Goal: Task Accomplishment & Management: Complete application form

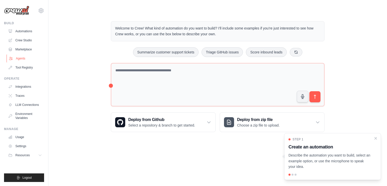
click at [17, 60] on link "Agents" at bounding box center [26, 58] width 38 height 8
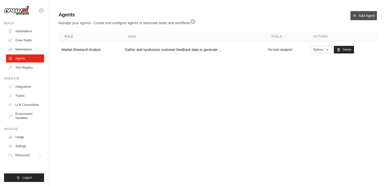
click at [361, 14] on link "Add Agent" at bounding box center [363, 15] width 26 height 9
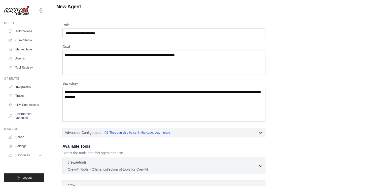
scroll to position [3, 0]
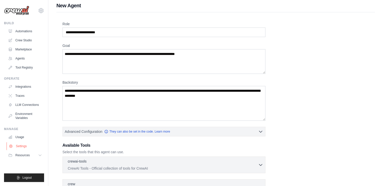
click at [21, 148] on link "Settings" at bounding box center [26, 146] width 38 height 8
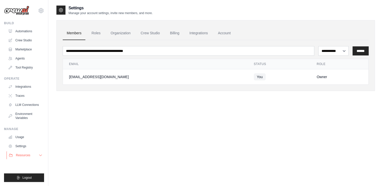
click at [31, 155] on button "Resources" at bounding box center [26, 155] width 38 height 8
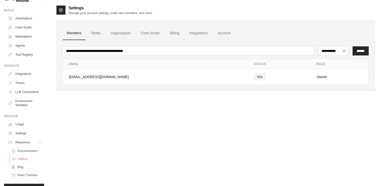
scroll to position [9, 0]
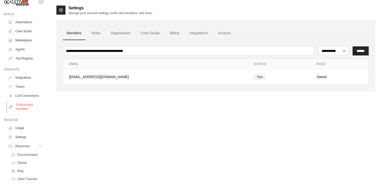
click at [23, 112] on link "Environment Variables" at bounding box center [26, 107] width 38 height 12
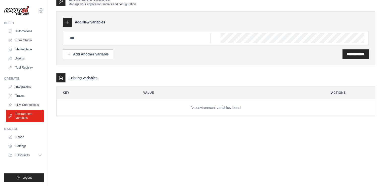
scroll to position [10, 0]
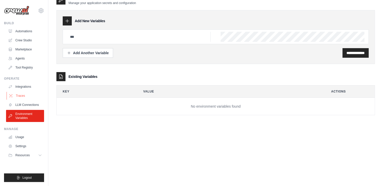
click at [22, 95] on link "Traces" at bounding box center [26, 96] width 38 height 8
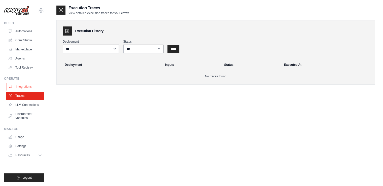
click at [13, 85] on link "Integrations" at bounding box center [26, 87] width 38 height 8
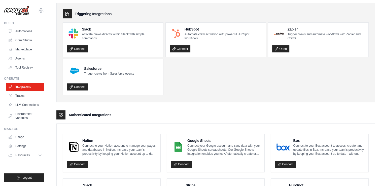
scroll to position [15, 0]
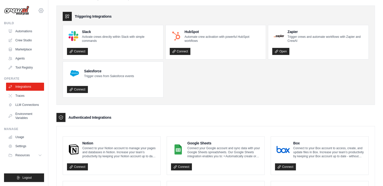
click at [39, 11] on icon at bounding box center [41, 10] width 5 height 4
click at [25, 36] on link "Settings" at bounding box center [41, 33] width 44 height 9
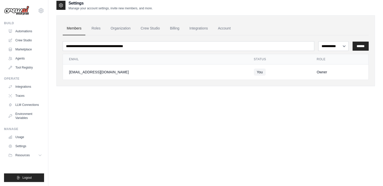
scroll to position [2, 0]
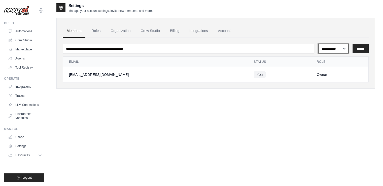
click at [330, 49] on select "**********" at bounding box center [333, 49] width 30 height 10
click at [362, 47] on input "******" at bounding box center [361, 48] width 16 height 9
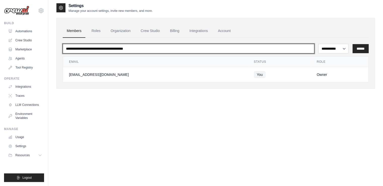
click at [97, 45] on input "email" at bounding box center [189, 49] width 252 height 10
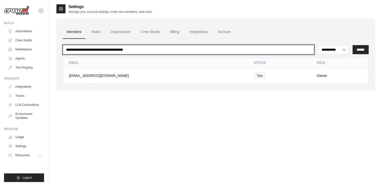
scroll to position [0, 0]
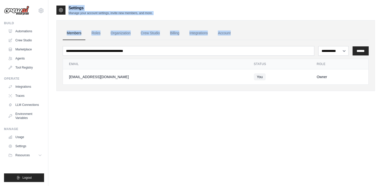
drag, startPoint x: 68, startPoint y: 9, endPoint x: 108, endPoint y: 42, distance: 51.9
click at [108, 42] on div "**********" at bounding box center [215, 52] width 319 height 94
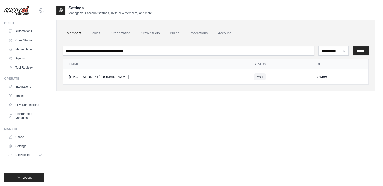
click at [129, 88] on div "**********" at bounding box center [215, 55] width 319 height 71
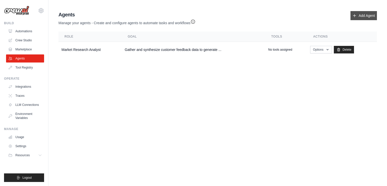
click at [356, 14] on icon at bounding box center [354, 16] width 4 height 4
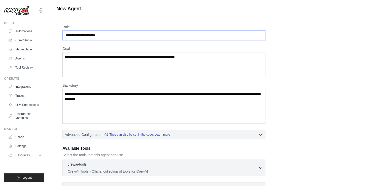
click at [114, 31] on input "Role" at bounding box center [163, 35] width 203 height 10
click at [120, 35] on input "Role" at bounding box center [163, 35] width 203 height 10
click at [110, 36] on input "Role" at bounding box center [163, 35] width 203 height 10
click at [95, 36] on input "Role" at bounding box center [163, 35] width 203 height 10
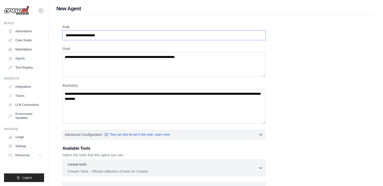
type input "**********"
click at [93, 68] on textarea "Goal" at bounding box center [163, 64] width 203 height 25
click at [104, 65] on textarea "Goal" at bounding box center [163, 64] width 203 height 25
click at [106, 58] on textarea "Goal" at bounding box center [163, 64] width 203 height 25
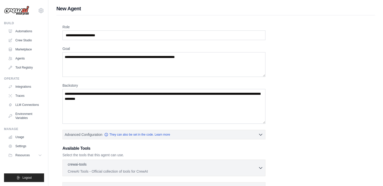
click at [214, 15] on div "**********" at bounding box center [215, 140] width 319 height 250
click at [122, 35] on input "**********" at bounding box center [163, 35] width 203 height 10
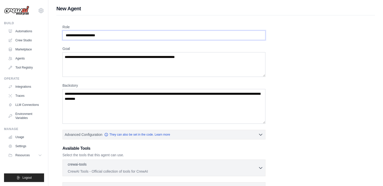
click at [107, 33] on input "Role" at bounding box center [163, 35] width 203 height 10
type input "**********"
click at [113, 40] on div "**********" at bounding box center [215, 135] width 307 height 223
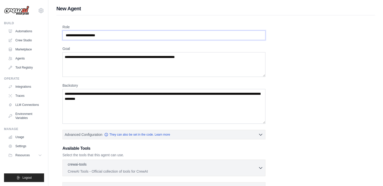
click at [104, 34] on input "**********" at bounding box center [163, 35] width 203 height 10
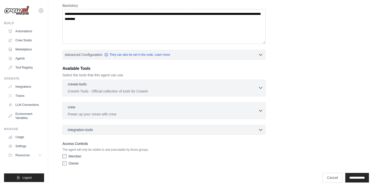
scroll to position [80, 0]
click at [323, 178] on link "Cancel" at bounding box center [333, 178] width 20 height 10
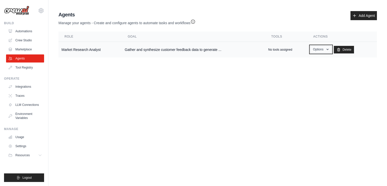
click at [321, 51] on button "Options" at bounding box center [320, 50] width 21 height 8
click at [310, 60] on link "Show" at bounding box center [313, 60] width 36 height 9
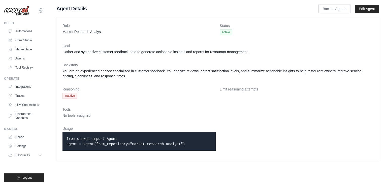
click at [235, 89] on dt "Limit reasoning attempts" at bounding box center [296, 89] width 153 height 5
click at [69, 97] on span "Inactive" at bounding box center [69, 96] width 14 height 6
click at [226, 33] on span "Active" at bounding box center [226, 32] width 12 height 6
click at [222, 32] on span "Active" at bounding box center [226, 32] width 12 height 6
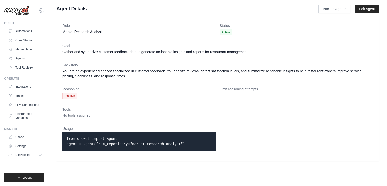
click at [227, 30] on span "Active" at bounding box center [226, 32] width 12 height 6
click at [222, 22] on div "Role Market Research Analyst Status Active Goal Gather and synthesize customer …" at bounding box center [217, 89] width 322 height 144
click at [334, 8] on link "Back to Agents" at bounding box center [334, 9] width 32 height 9
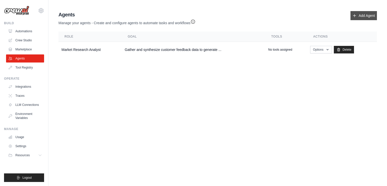
click at [364, 14] on link "Add Agent" at bounding box center [363, 15] width 26 height 9
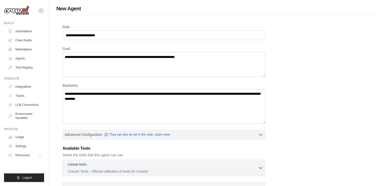
click at [150, 45] on div "Role Goal Backstory Advanced Configuration They can also be set in the code. Le…" at bounding box center [215, 135] width 307 height 223
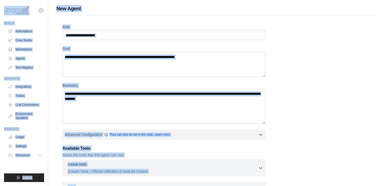
copy div "emenyamany@gmail.com Settings Build Automations Crew Studio Marketplace Agents …"
click at [184, 58] on textarea "Goal" at bounding box center [163, 64] width 203 height 25
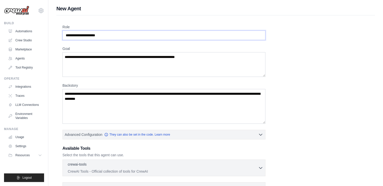
click at [86, 33] on input "Role" at bounding box center [163, 35] width 203 height 10
paste input "**********"
click at [111, 34] on input "**********" at bounding box center [163, 35] width 203 height 10
click at [109, 74] on textarea "Goal" at bounding box center [163, 64] width 203 height 25
click at [163, 37] on input "**********" at bounding box center [163, 35] width 203 height 10
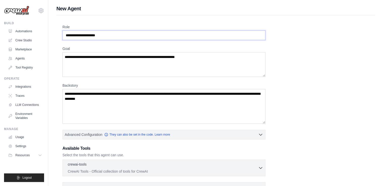
click at [161, 36] on input "**********" at bounding box center [163, 35] width 203 height 10
click at [150, 32] on input "**********" at bounding box center [163, 35] width 203 height 10
click at [106, 33] on input "**********" at bounding box center [163, 35] width 203 height 10
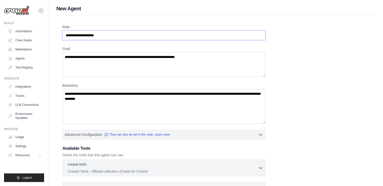
type input "**********"
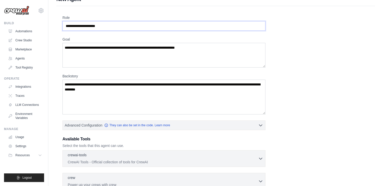
scroll to position [13, 0]
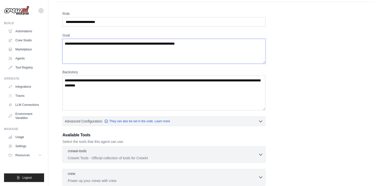
click at [88, 51] on textarea "Goal" at bounding box center [163, 51] width 203 height 25
paste textarea "**********"
click at [153, 44] on textarea "**********" at bounding box center [163, 51] width 203 height 25
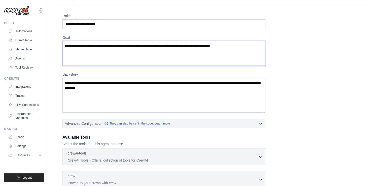
scroll to position [11, 0]
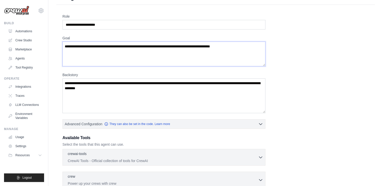
type textarea "**********"
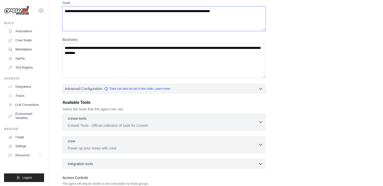
scroll to position [53, 0]
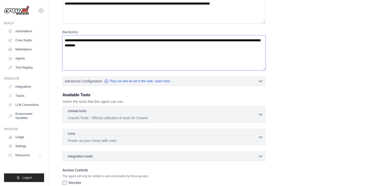
click at [111, 61] on textarea "Backstory" at bounding box center [163, 53] width 203 height 35
paste textarea "**********"
click at [133, 55] on textarea "**********" at bounding box center [163, 53] width 203 height 35
drag, startPoint x: 110, startPoint y: 54, endPoint x: 184, endPoint y: 45, distance: 74.7
click at [184, 45] on textarea "**********" at bounding box center [163, 53] width 203 height 35
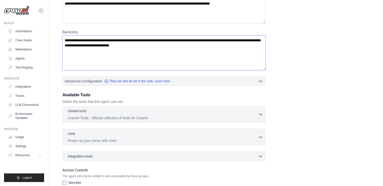
paste textarea "**********"
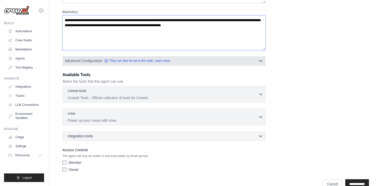
scroll to position [77, 0]
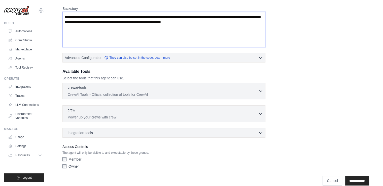
type textarea "**********"
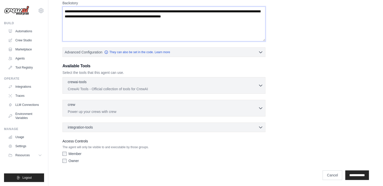
scroll to position [84, 0]
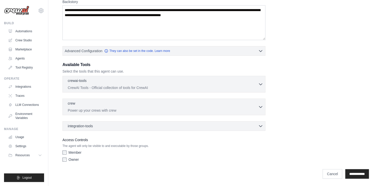
click at [66, 159] on div "Owner" at bounding box center [163, 159] width 203 height 5
click at [357, 170] on input "**********" at bounding box center [357, 174] width 24 height 10
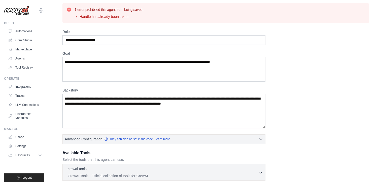
scroll to position [15, 0]
drag, startPoint x: 74, startPoint y: 7, endPoint x: 142, endPoint y: 14, distance: 68.1
click at [142, 14] on div "1 error prohibited this agent from being saved: Handle has already been taken" at bounding box center [215, 13] width 298 height 12
copy div "1 error prohibited this agent from being saved: Handle has already been taken"
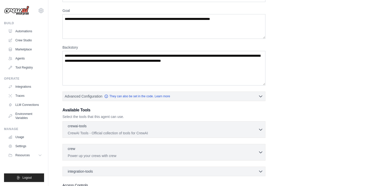
scroll to position [91, 0]
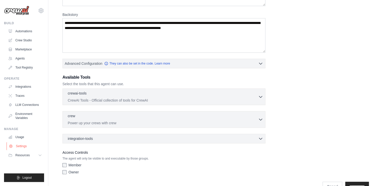
click at [18, 145] on link "Settings" at bounding box center [26, 146] width 38 height 8
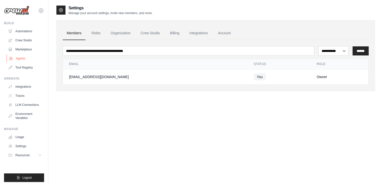
click at [18, 58] on link "Agents" at bounding box center [26, 58] width 38 height 8
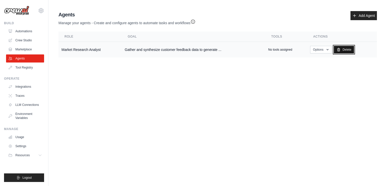
click at [344, 48] on link "Delete" at bounding box center [344, 50] width 20 height 8
click at [324, 49] on button "Options" at bounding box center [320, 50] width 21 height 8
click at [310, 58] on link "Show" at bounding box center [313, 60] width 36 height 9
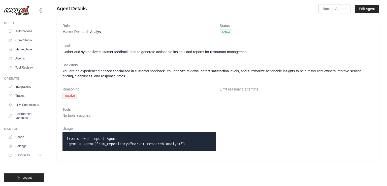
click at [70, 96] on span "Inactive" at bounding box center [69, 96] width 14 height 6
click at [325, 10] on link "Back to Agents" at bounding box center [334, 9] width 32 height 9
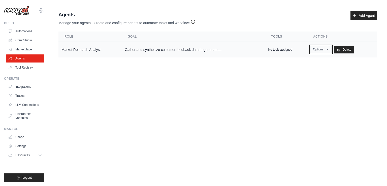
click at [325, 50] on button "Options" at bounding box center [320, 50] width 21 height 8
click at [305, 72] on link "Edit" at bounding box center [313, 69] width 36 height 9
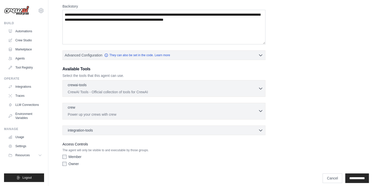
scroll to position [94, 0]
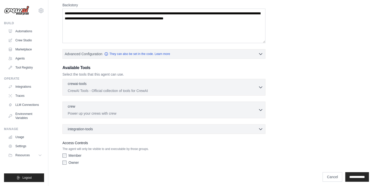
click at [67, 156] on div "Member" at bounding box center [163, 155] width 203 height 5
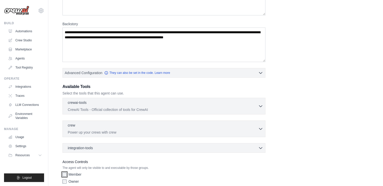
scroll to position [83, 0]
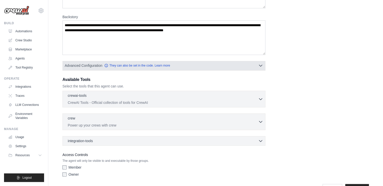
click at [261, 66] on icon "button" at bounding box center [260, 65] width 5 height 5
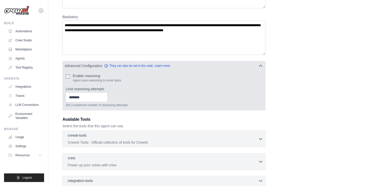
click at [65, 76] on div "Enable reasoning Agent uses reasoning to solve tasks Limit reasoning attempts S…" at bounding box center [164, 90] width 202 height 40
click at [79, 99] on input "Limit reasoning attempts" at bounding box center [87, 97] width 42 height 10
click at [108, 98] on input "*" at bounding box center [87, 97] width 42 height 10
click at [108, 94] on input "*" at bounding box center [87, 97] width 42 height 10
type input "*"
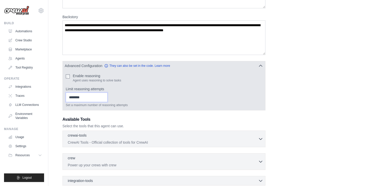
click at [108, 99] on input "*" at bounding box center [87, 97] width 42 height 10
click at [64, 66] on button "Advanced Configuration They can also be set in the code. Learn more" at bounding box center [164, 65] width 202 height 9
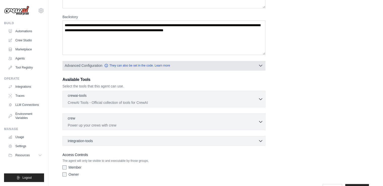
click at [179, 68] on button "Advanced Configuration They can also be set in the code. Learn more" at bounding box center [164, 65] width 202 height 9
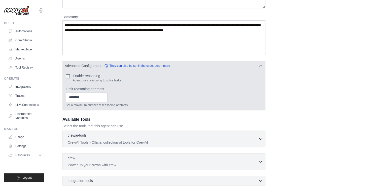
drag, startPoint x: 65, startPoint y: 66, endPoint x: 98, endPoint y: 78, distance: 34.5
click at [98, 78] on div "Advanced Configuration They can also be set in the code. Learn more Enable reas…" at bounding box center [163, 85] width 203 height 49
click at [86, 75] on label "Enable reasoning" at bounding box center [97, 75] width 48 height 5
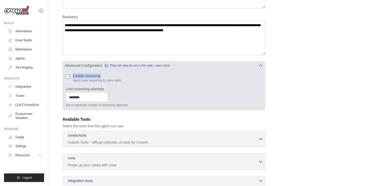
click at [66, 65] on span "Advanced Configuration" at bounding box center [84, 65] width 38 height 5
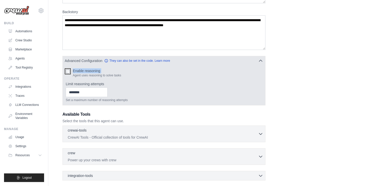
scroll to position [91, 0]
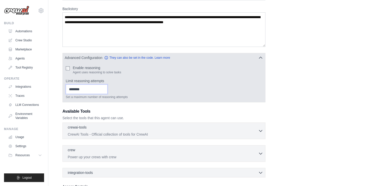
click at [88, 88] on input "*" at bounding box center [87, 89] width 42 height 10
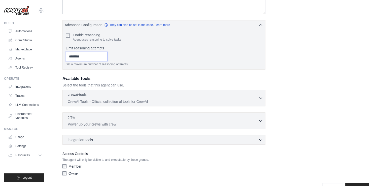
scroll to position [125, 0]
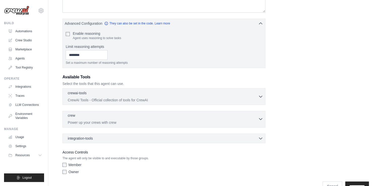
click at [109, 116] on div "crew 0 selected" at bounding box center [163, 116] width 190 height 6
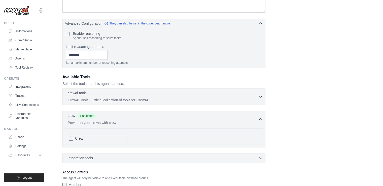
click at [119, 155] on div "integration-tools 0 selected" at bounding box center [165, 157] width 195 height 5
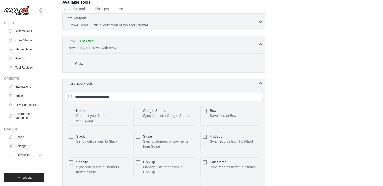
scroll to position [192, 0]
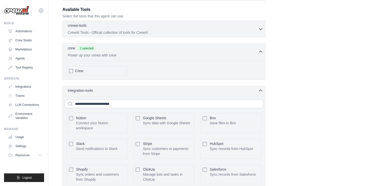
click at [262, 88] on icon "button" at bounding box center [260, 90] width 5 height 5
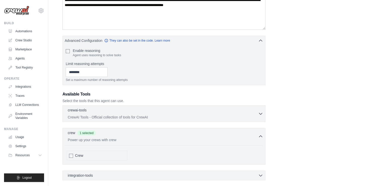
scroll to position [157, 0]
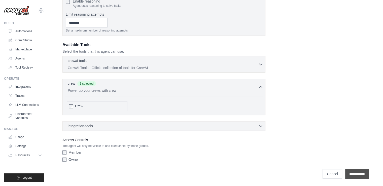
click at [352, 174] on input "**********" at bounding box center [357, 174] width 24 height 10
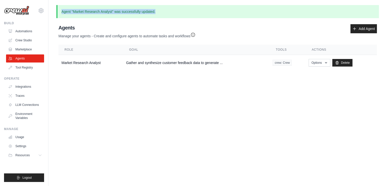
drag, startPoint x: 61, startPoint y: 13, endPoint x: 172, endPoint y: 11, distance: 110.6
click at [172, 11] on p "Agent "Market Research Analyst" was successfully updated." at bounding box center [217, 11] width 322 height 13
copy p "Agent "Market Research Analyst" was successfully updated."
click at [284, 63] on span "crew: Crew" at bounding box center [282, 63] width 19 height 6
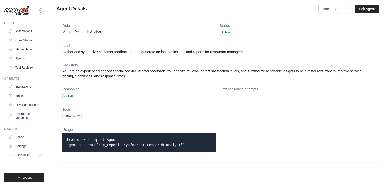
click at [66, 96] on span "Active" at bounding box center [68, 96] width 12 height 6
click at [222, 31] on span "Active" at bounding box center [226, 32] width 12 height 6
click at [225, 32] on span "Active" at bounding box center [226, 32] width 12 height 6
click at [232, 90] on dt "Limit reasoning attempts" at bounding box center [296, 89] width 153 height 5
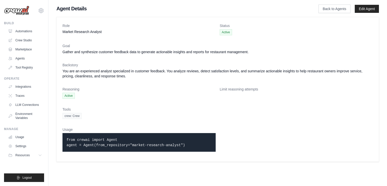
click at [214, 77] on dd "You are an experienced analyst specialized in customer feedback. You analyze re…" at bounding box center [217, 74] width 310 height 10
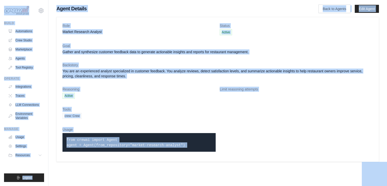
copy body "[EMAIL_ADDRESS][DOMAIN_NAME] Settings Build Automations Crew Studio Marketplace…"
click at [165, 52] on dd "Gather and synthesize customer feedback data to generate actionable insights an…" at bounding box center [217, 51] width 310 height 5
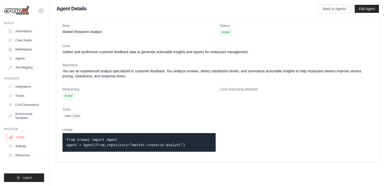
click at [21, 136] on link "Usage" at bounding box center [26, 137] width 38 height 8
click at [16, 137] on link "Usage" at bounding box center [26, 137] width 38 height 8
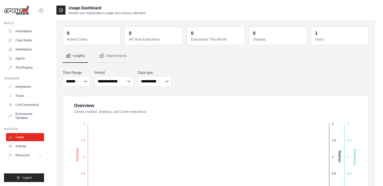
click at [71, 37] on dt "Active Crews" at bounding box center [92, 39] width 50 height 5
click at [73, 13] on p "Monitor your organization's usage and resource allocation" at bounding box center [107, 13] width 77 height 4
drag, startPoint x: 69, startPoint y: 7, endPoint x: 110, endPoint y: 21, distance: 43.6
click at [110, 21] on div "Usage Dashboard Monitor your organization's usage and resource allocation 0 Act…" at bounding box center [215, 182] width 319 height 355
copy div "emenyamany@gmail.com Settings Build Automations Crew Studio Marketplace Agents …"
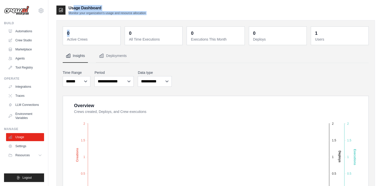
click at [18, 57] on link "Agents" at bounding box center [26, 58] width 38 height 8
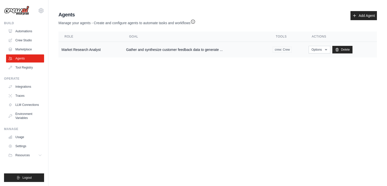
click at [177, 48] on td "Gather and synthesize customer feedback data to generate ..." at bounding box center [196, 50] width 147 height 16
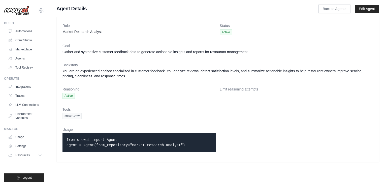
click at [71, 115] on span "crew: Crew" at bounding box center [71, 116] width 19 height 6
click at [66, 110] on dt "Tools" at bounding box center [217, 109] width 310 height 5
click at [231, 88] on dt "Limit reasoning attempts" at bounding box center [296, 89] width 153 height 5
click at [127, 40] on dl "Role Market Research Analyst Status Active Goal Gather and synthesize customer …" at bounding box center [217, 89] width 310 height 132
drag, startPoint x: 218, startPoint y: 23, endPoint x: 218, endPoint y: 20, distance: 2.8
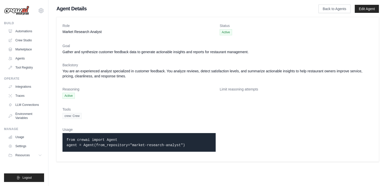
click at [218, 20] on div "Role Market Research Analyst Status Active Goal Gather and synthesize customer …" at bounding box center [217, 89] width 322 height 145
click at [241, 32] on dd "Active" at bounding box center [296, 32] width 153 height 6
click at [229, 31] on span "Active" at bounding box center [226, 32] width 12 height 6
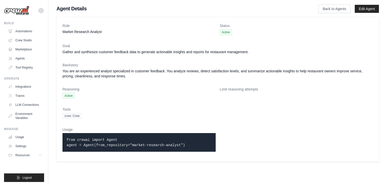
click at [226, 28] on dt "Status" at bounding box center [296, 25] width 153 height 5
click at [365, 9] on link "Edit Agent" at bounding box center [367, 9] width 24 height 8
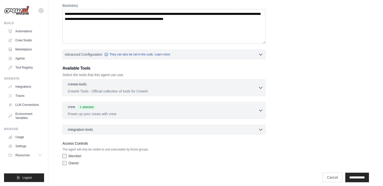
scroll to position [98, 0]
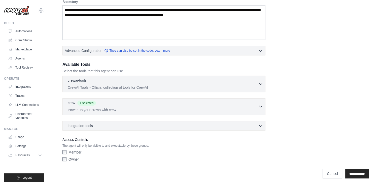
click at [148, 104] on div "crew 1 selected" at bounding box center [163, 103] width 190 height 6
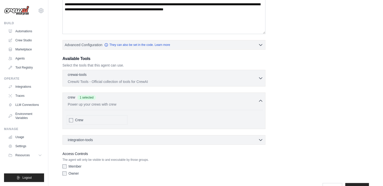
scroll to position [104, 0]
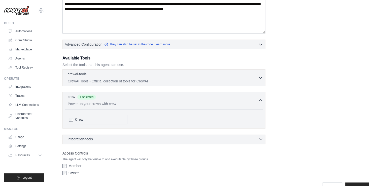
click at [101, 137] on div "integration-tools 0 selected" at bounding box center [165, 139] width 195 height 5
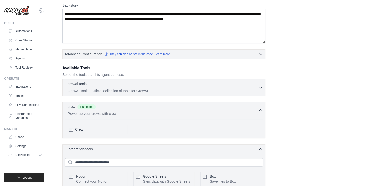
scroll to position [74, 0]
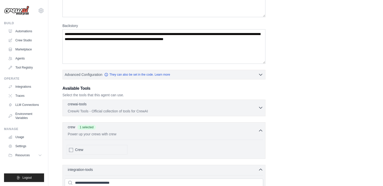
click at [95, 111] on p "CrewAI Tools - Official collection of tools for CrewAI" at bounding box center [163, 111] width 190 height 5
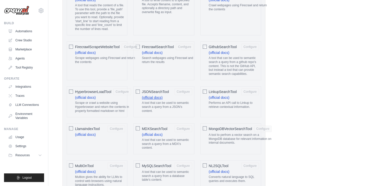
scroll to position [423, 0]
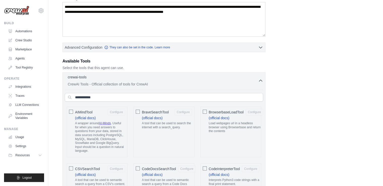
scroll to position [92, 0]
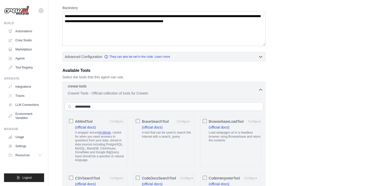
click at [258, 89] on div "crewai-tools 0 selected" at bounding box center [163, 87] width 190 height 6
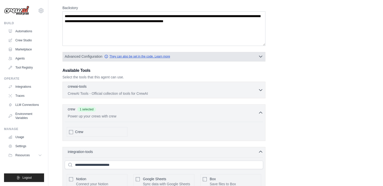
click at [156, 57] on link "They can also be set in the code. Learn more" at bounding box center [137, 56] width 66 height 4
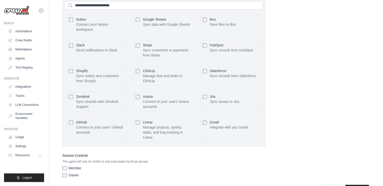
scroll to position [306, 0]
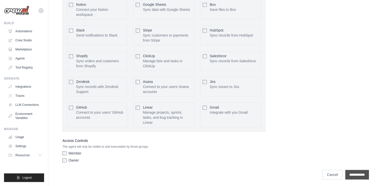
click at [354, 171] on input "**********" at bounding box center [357, 175] width 24 height 10
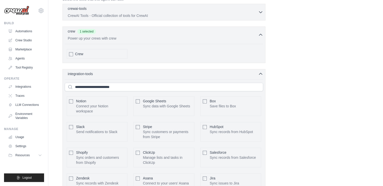
scroll to position [205, 0]
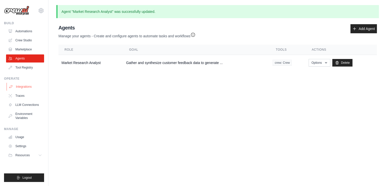
click at [20, 86] on link "Integrations" at bounding box center [26, 87] width 38 height 8
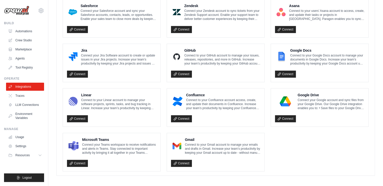
scroll to position [287, 0]
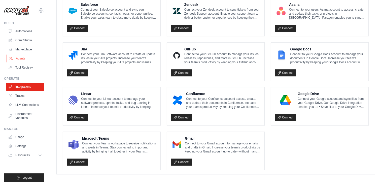
click at [15, 59] on link "Agents" at bounding box center [26, 58] width 38 height 8
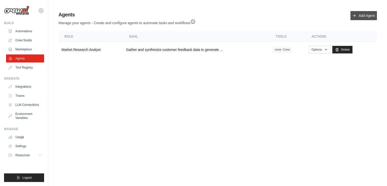
click at [358, 17] on link "Add Agent" at bounding box center [363, 15] width 26 height 9
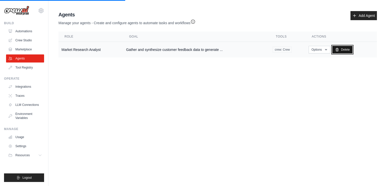
click at [342, 47] on link "Delete" at bounding box center [342, 50] width 20 height 8
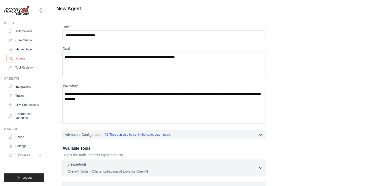
click at [17, 56] on link "Agents" at bounding box center [26, 58] width 38 height 8
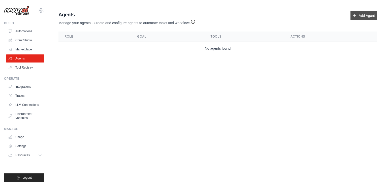
click at [367, 16] on link "Add Agent" at bounding box center [363, 15] width 26 height 9
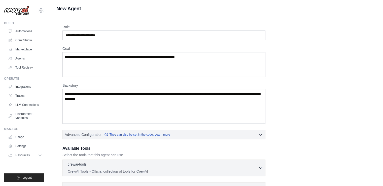
click at [112, 33] on input "Role" at bounding box center [163, 35] width 203 height 10
type input "**********"
click at [72, 11] on h1 "New Agent" at bounding box center [215, 8] width 319 height 7
click at [66, 8] on h1 "New Agent" at bounding box center [215, 8] width 319 height 7
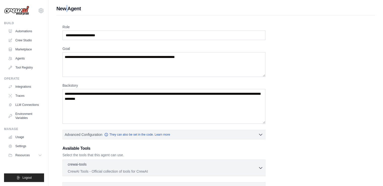
click at [66, 8] on h1 "New Agent" at bounding box center [215, 8] width 319 height 7
click at [75, 7] on h1 "New Agent" at bounding box center [215, 8] width 319 height 7
click at [89, 7] on h1 "New Agent" at bounding box center [215, 8] width 319 height 7
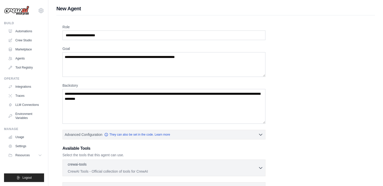
click at [81, 8] on h1 "New Agent" at bounding box center [215, 8] width 319 height 7
click at [71, 8] on h1 "New Agent" at bounding box center [215, 8] width 319 height 7
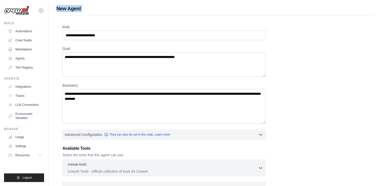
click at [77, 9] on h1 "New Agent" at bounding box center [215, 8] width 319 height 7
click at [87, 8] on h1 "New Agent" at bounding box center [215, 8] width 319 height 7
click at [82, 35] on input "**********" at bounding box center [163, 35] width 203 height 10
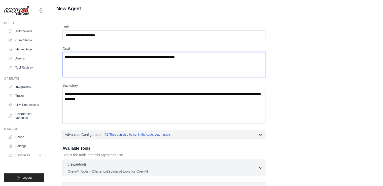
click at [92, 66] on textarea "Goal" at bounding box center [163, 64] width 203 height 25
click at [134, 66] on textarea "Goal" at bounding box center [163, 64] width 203 height 25
paste textarea "**********"
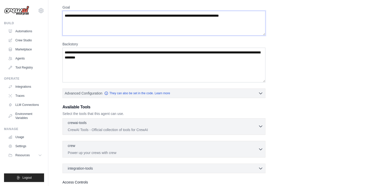
scroll to position [35, 0]
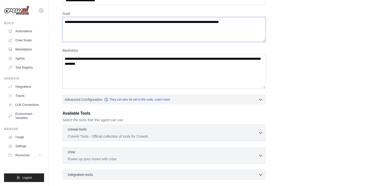
type textarea "**********"
click at [114, 64] on textarea "Backstory" at bounding box center [163, 71] width 203 height 35
click at [168, 74] on textarea "Backstory" at bounding box center [163, 71] width 203 height 35
click at [141, 66] on textarea "Backstory" at bounding box center [163, 71] width 203 height 35
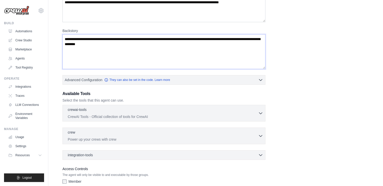
scroll to position [55, 0]
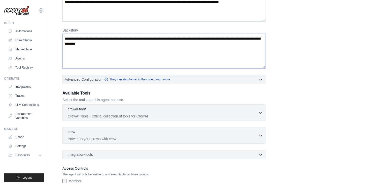
paste textarea "**********"
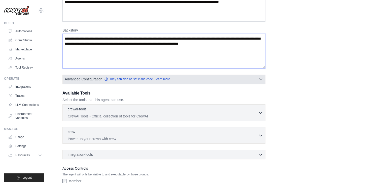
type textarea "**********"
drag, startPoint x: 65, startPoint y: 79, endPoint x: 97, endPoint y: 78, distance: 32.5
click at [97, 78] on span "Advanced Configuration" at bounding box center [84, 79] width 38 height 5
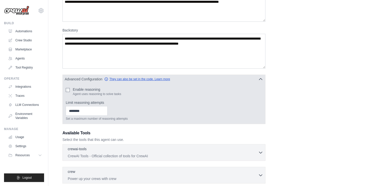
drag, startPoint x: 65, startPoint y: 80, endPoint x: 122, endPoint y: 80, distance: 56.4
click at [122, 80] on span "Advanced Configuration They can also be set in the code. Learn more" at bounding box center [117, 79] width 105 height 5
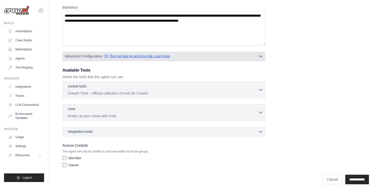
scroll to position [84, 0]
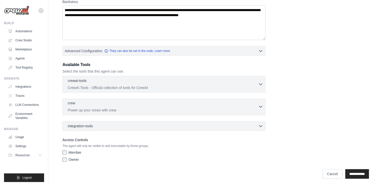
click at [86, 106] on div "crew 0 selected Power up your crews with crew" at bounding box center [163, 106] width 190 height 12
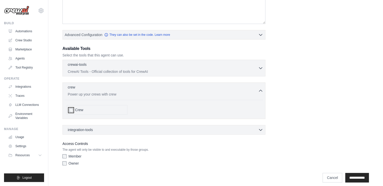
scroll to position [103, 0]
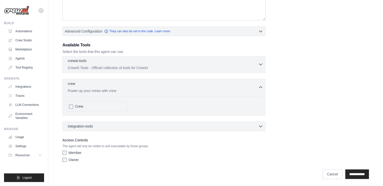
click at [260, 64] on icon "button" at bounding box center [260, 64] width 5 height 5
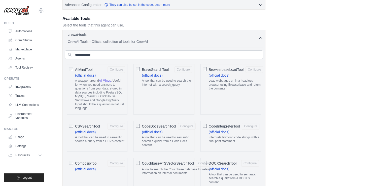
scroll to position [129, 0]
click at [258, 38] on icon "button" at bounding box center [260, 38] width 5 height 5
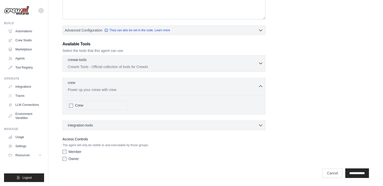
scroll to position [103, 0]
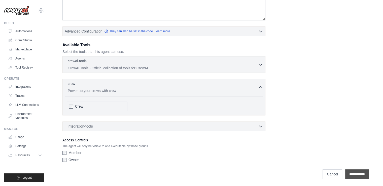
click at [350, 170] on input "**********" at bounding box center [357, 174] width 24 height 10
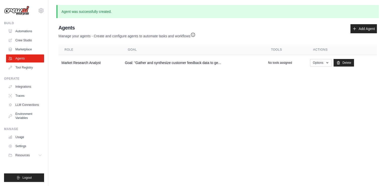
click at [354, 173] on body "emenyamany@gmail.com Settings Build Automations Crew Studio" at bounding box center [193, 93] width 387 height 186
click at [73, 50] on th "Role" at bounding box center [89, 50] width 63 height 10
click at [70, 50] on th "Role" at bounding box center [89, 50] width 63 height 10
click at [76, 52] on th "Role" at bounding box center [89, 50] width 63 height 10
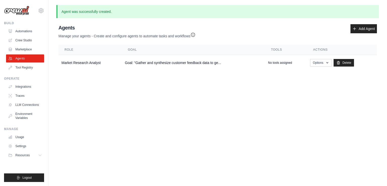
click at [73, 46] on th "Role" at bounding box center [89, 50] width 63 height 10
drag, startPoint x: 62, startPoint y: 13, endPoint x: 114, endPoint y: 12, distance: 52.4
click at [114, 12] on p "Agent was successfully created." at bounding box center [217, 11] width 322 height 13
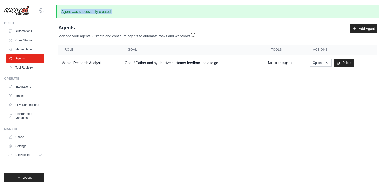
copy p "Agent was successfully created."
click at [132, 93] on body "emenyamany@gmail.com Settings Build Automations Crew Studio" at bounding box center [193, 93] width 387 height 186
click at [319, 62] on button "Options" at bounding box center [320, 63] width 21 height 8
click at [300, 84] on link "Edit" at bounding box center [313, 83] width 36 height 9
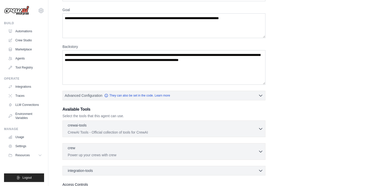
scroll to position [54, 0]
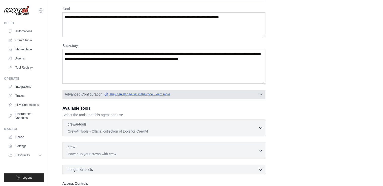
click at [136, 93] on link "They can also be set in the code. Learn more" at bounding box center [137, 94] width 66 height 4
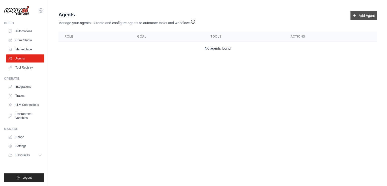
click at [366, 14] on link "Add Agent" at bounding box center [363, 15] width 26 height 9
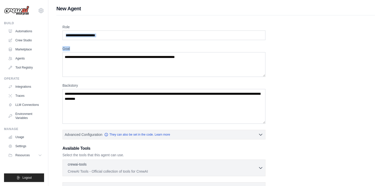
drag, startPoint x: 358, startPoint y: 17, endPoint x: 266, endPoint y: 58, distance: 100.6
click at [266, 58] on div "Role Goal [GEOGRAPHIC_DATA] Advanced Configuration They can also be set in the …" at bounding box center [215, 140] width 319 height 250
click at [132, 35] on input "Role" at bounding box center [163, 35] width 203 height 10
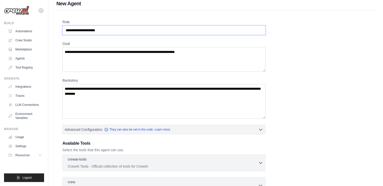
scroll to position [4, 0]
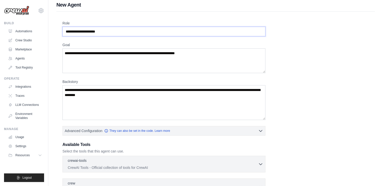
click at [112, 35] on input "Role" at bounding box center [163, 32] width 203 height 10
type input "**********"
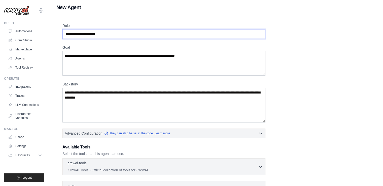
scroll to position [0, 0]
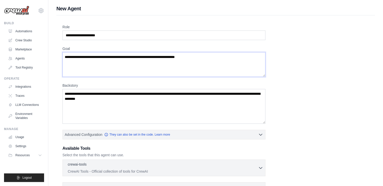
click at [82, 73] on textarea "Goal" at bounding box center [163, 64] width 203 height 25
click at [22, 40] on link "Crew Studio" at bounding box center [26, 40] width 38 height 8
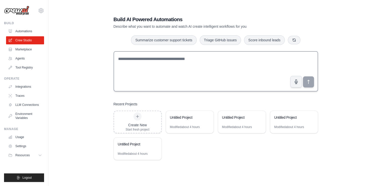
scroll to position [10, 0]
click at [141, 121] on div "Create New Start fresh project" at bounding box center [138, 122] width 24 height 19
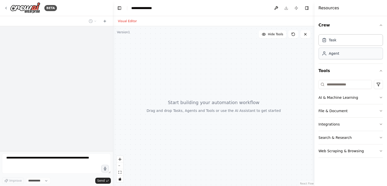
select select "****"
click at [327, 55] on div "Agent" at bounding box center [330, 53] width 17 height 5
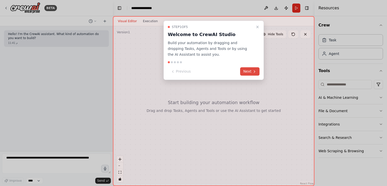
click at [250, 74] on button "Next" at bounding box center [249, 71] width 19 height 8
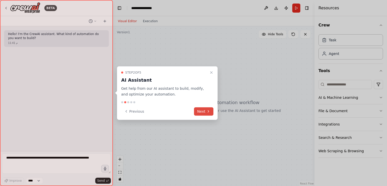
click at [203, 110] on button "Next" at bounding box center [203, 111] width 19 height 8
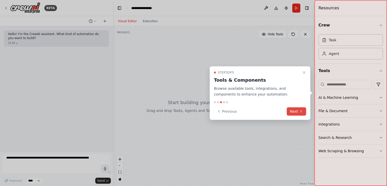
click at [291, 112] on button "Next" at bounding box center [296, 111] width 19 height 8
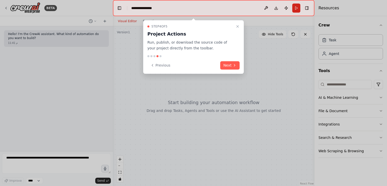
click at [223, 47] on p "Run, publish, or download the source code of your project directly from the too…" at bounding box center [190, 46] width 86 height 12
click at [229, 63] on button "Next" at bounding box center [229, 65] width 19 height 8
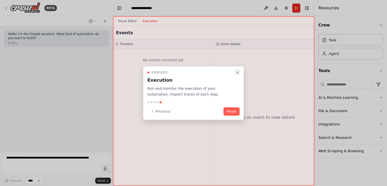
click at [240, 75] on button "Close walkthrough" at bounding box center [237, 73] width 6 height 6
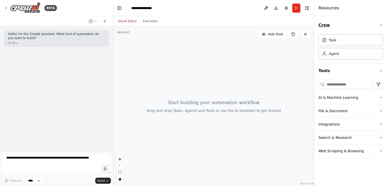
click at [321, 26] on button "Crew" at bounding box center [350, 25] width 64 height 14
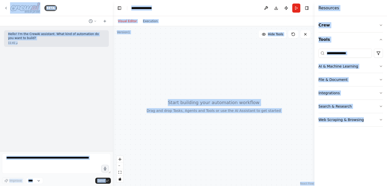
copy body "**********"
